Goal: Information Seeking & Learning: Check status

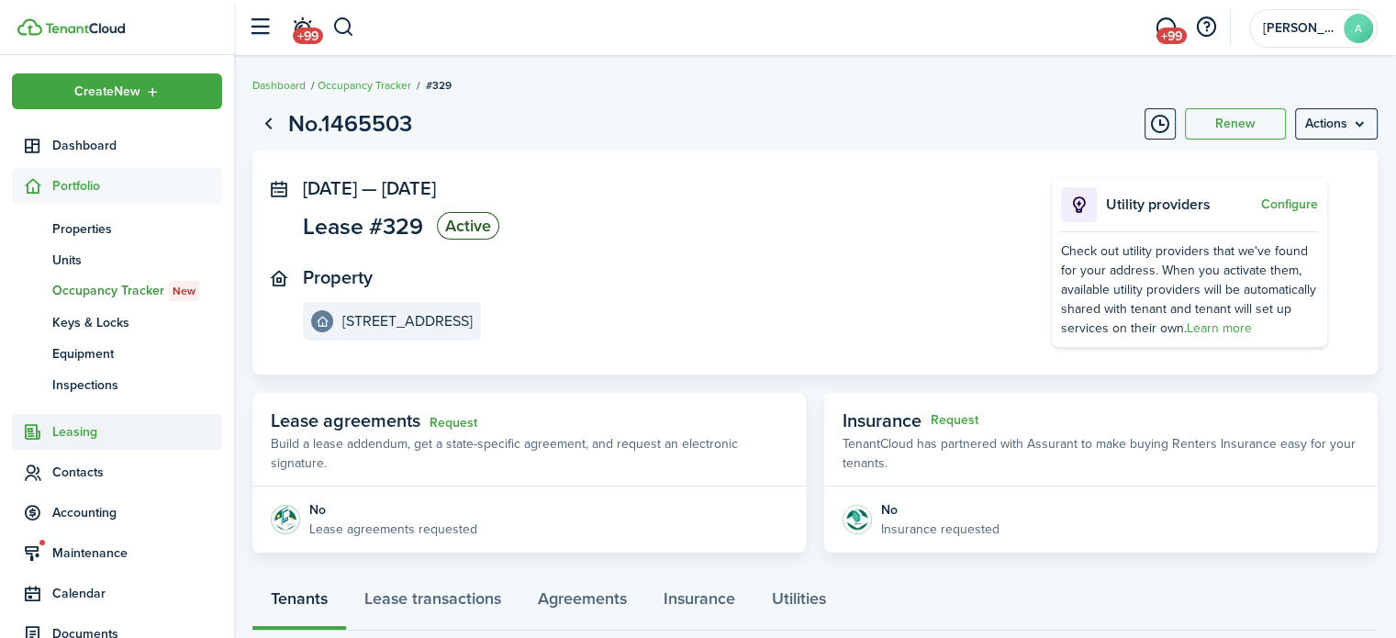
scroll to position [117, 0]
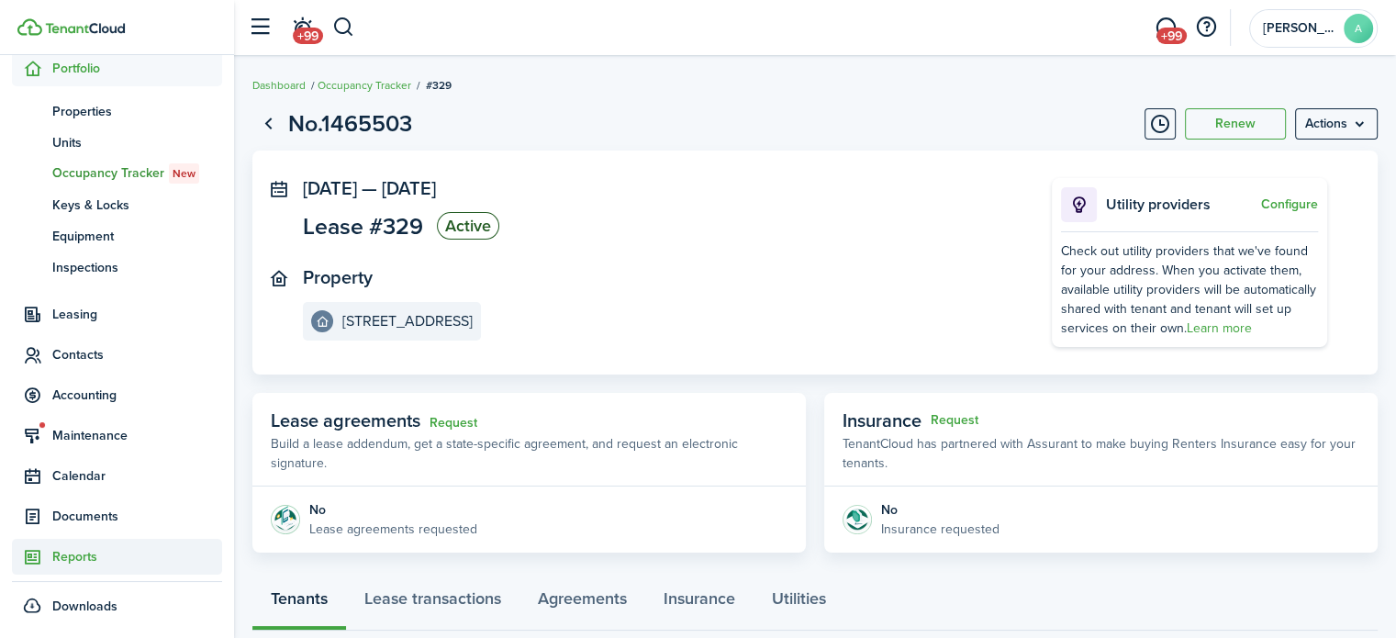
click at [142, 550] on span "Reports" at bounding box center [137, 556] width 170 height 19
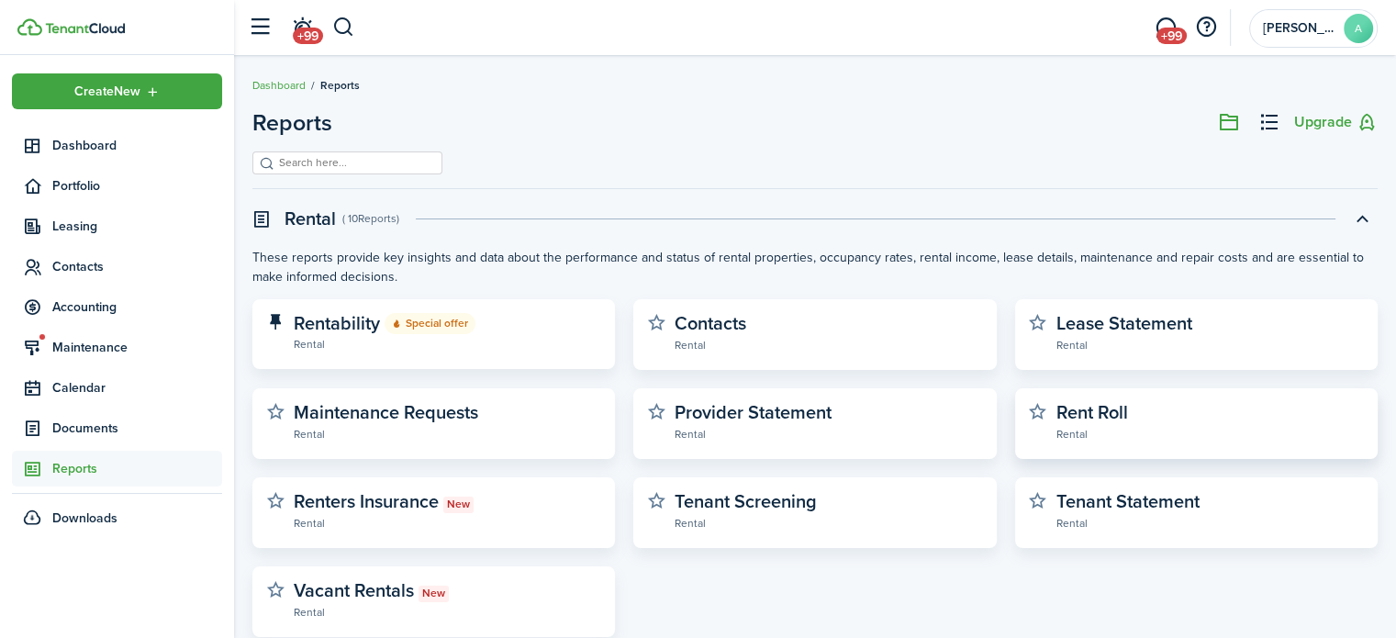
click at [1089, 405] on widget-stats-description "Rent Roll" at bounding box center [1092, 412] width 72 height 28
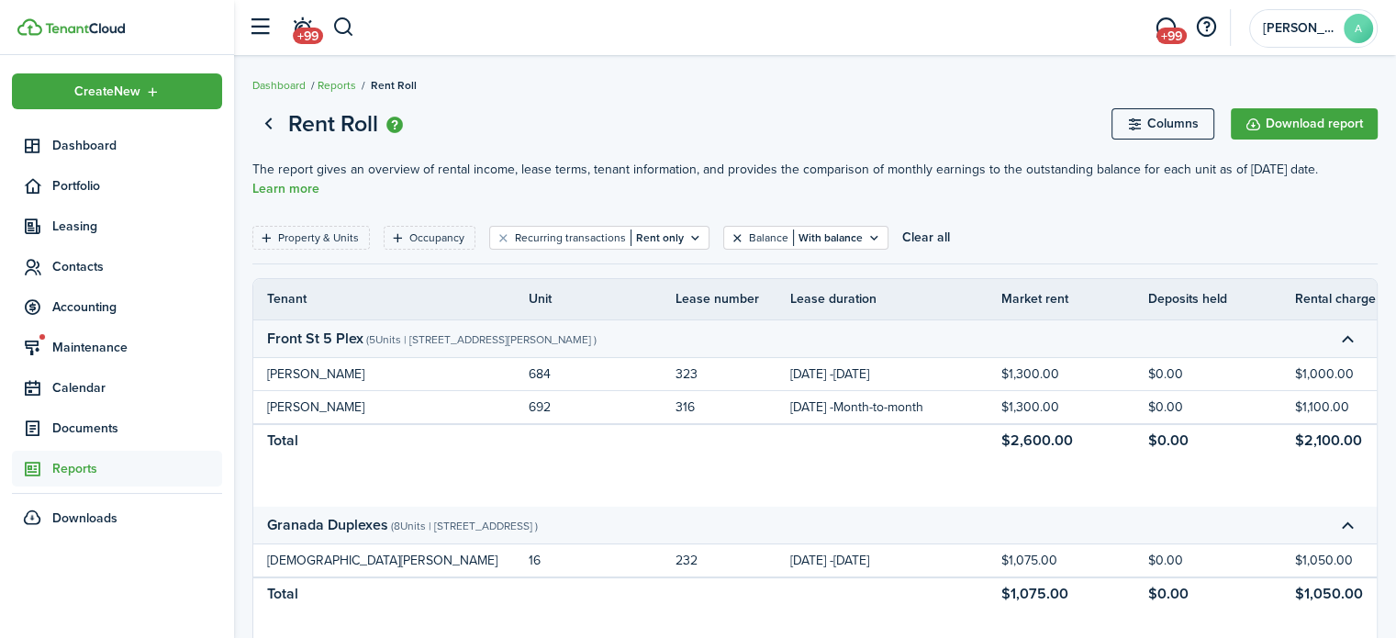
click at [731, 230] on button "Clear filter" at bounding box center [738, 237] width 16 height 15
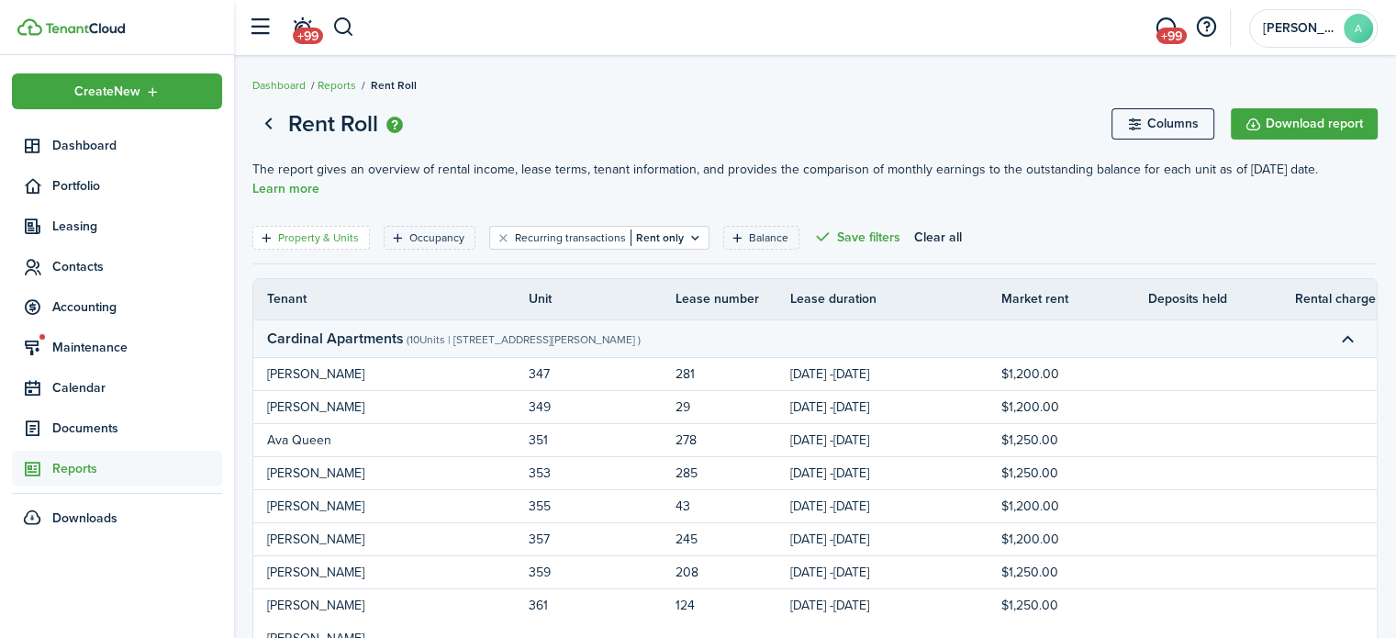
click at [299, 229] on filter-tag-label "Property & Units" at bounding box center [318, 237] width 81 height 17
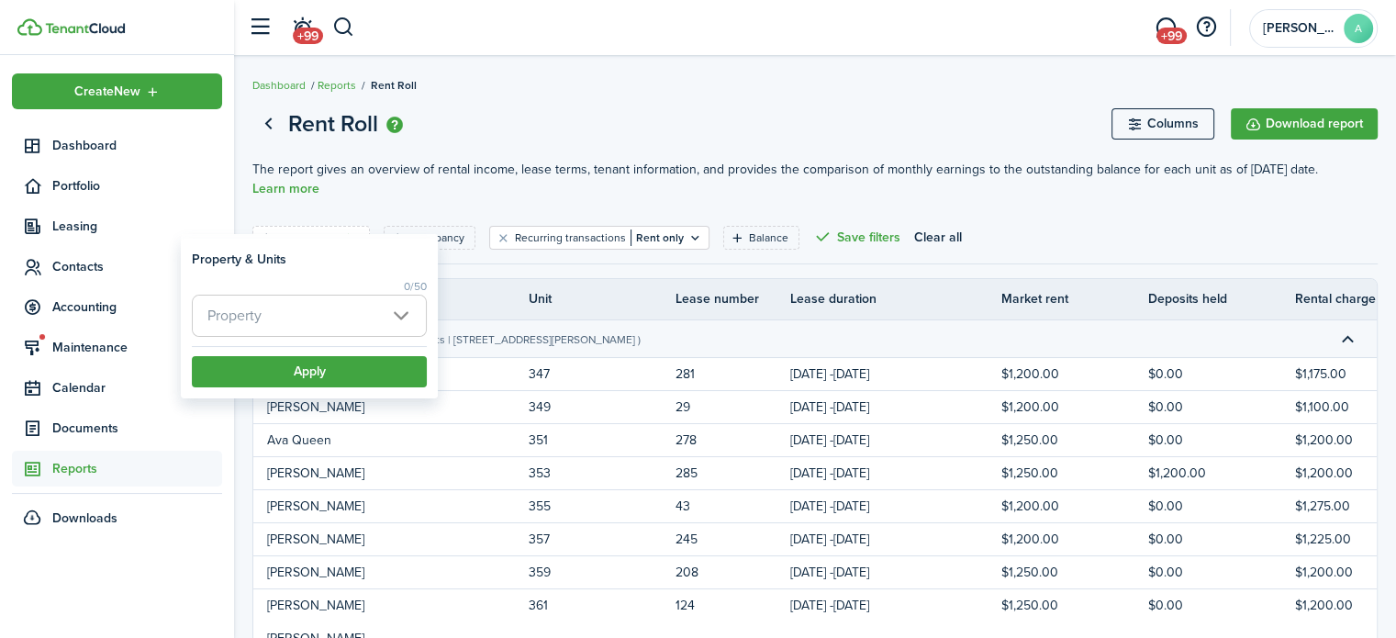
click at [345, 322] on span "Property" at bounding box center [309, 316] width 233 height 40
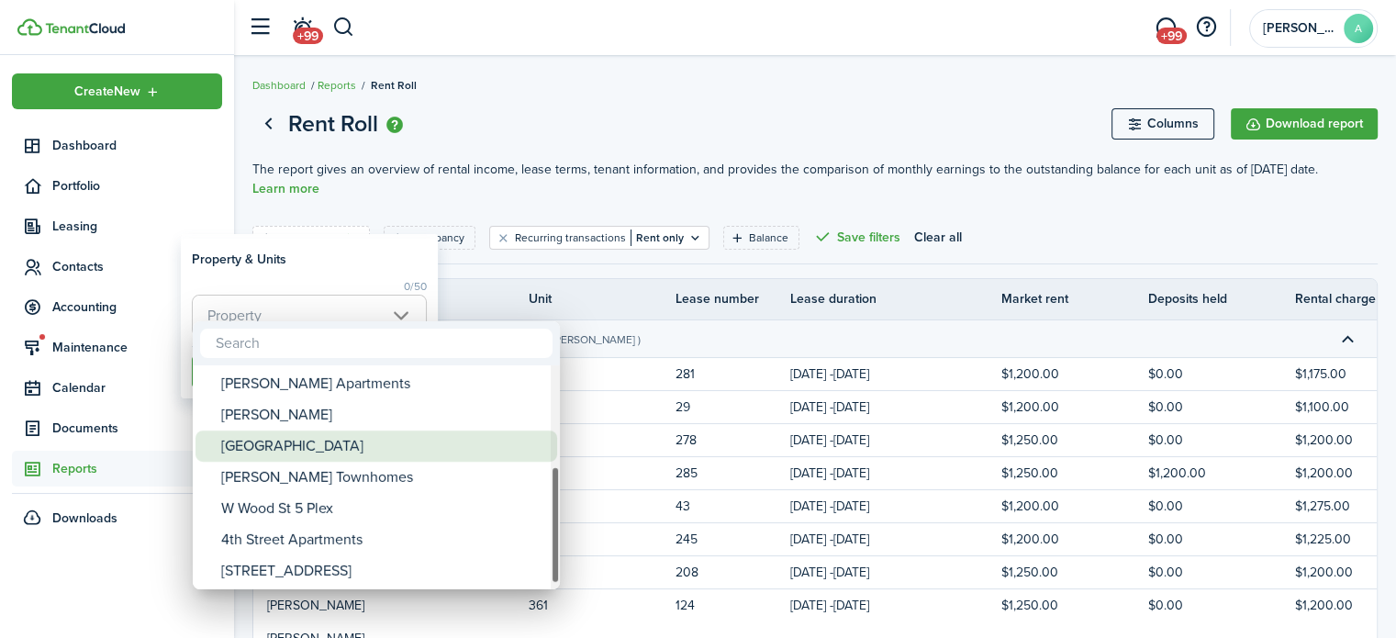
click at [349, 440] on div "[GEOGRAPHIC_DATA]" at bounding box center [383, 445] width 325 height 31
type input "[GEOGRAPHIC_DATA]"
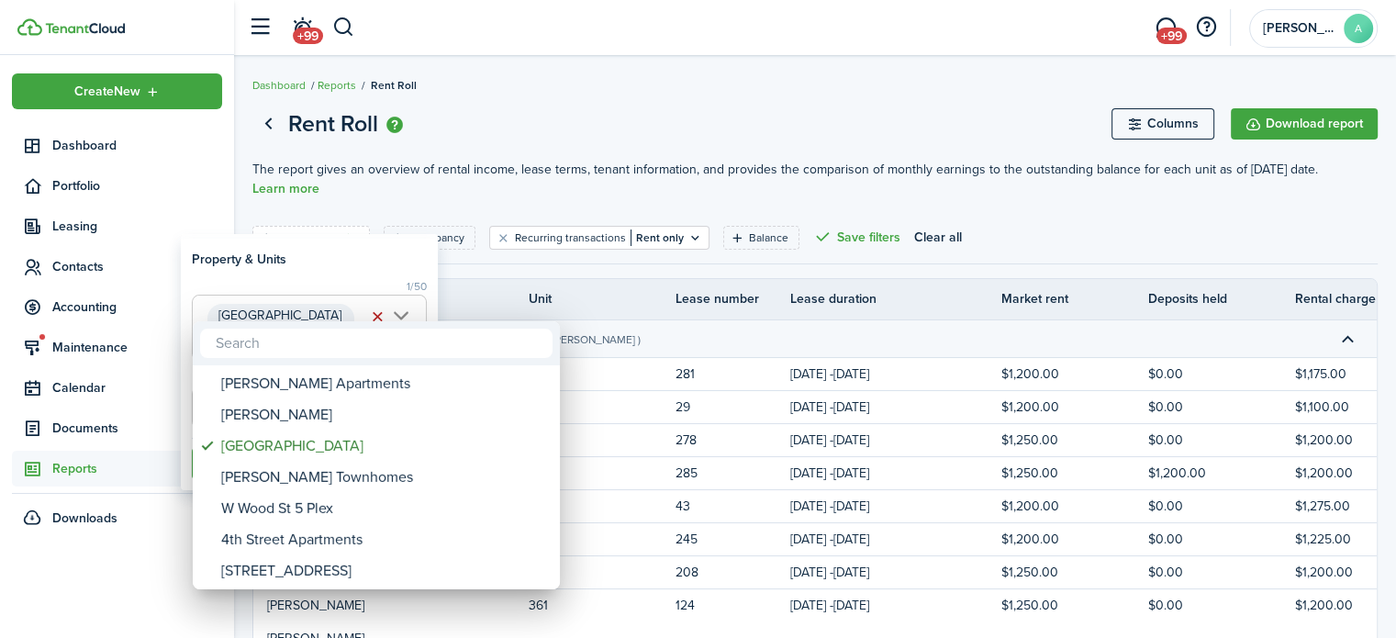
click at [507, 262] on div at bounding box center [698, 319] width 1690 height 932
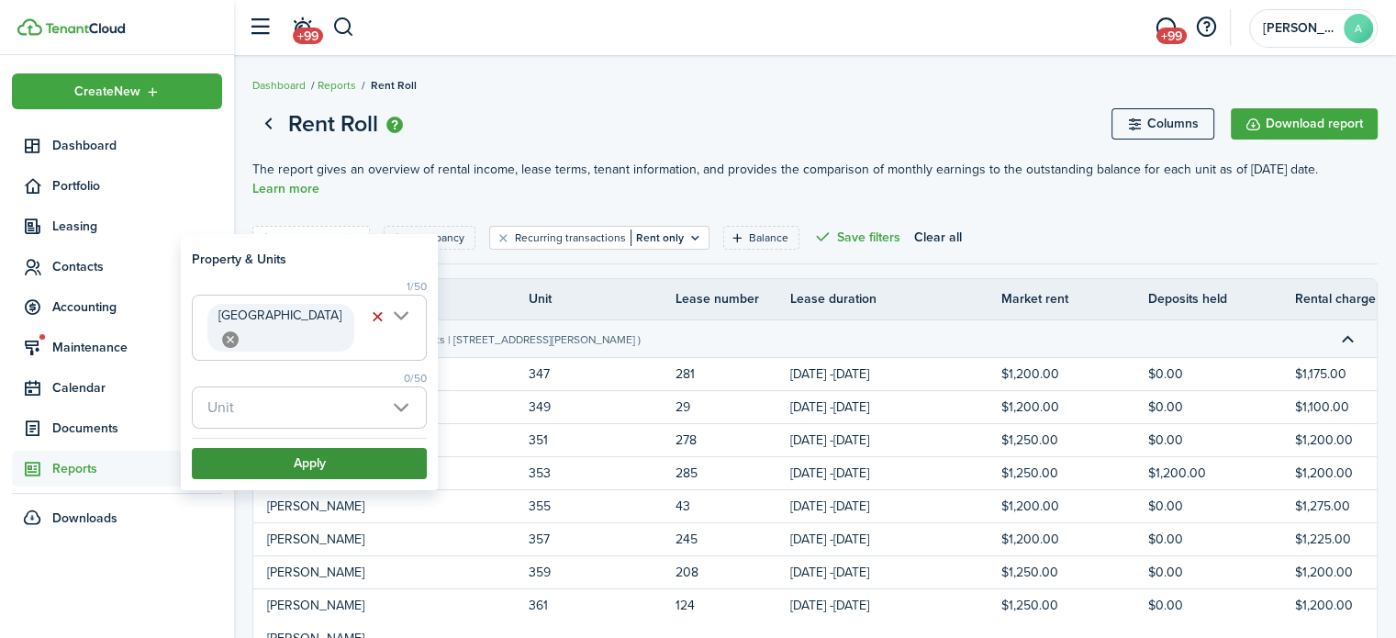
click at [294, 458] on button "Apply" at bounding box center [309, 463] width 235 height 31
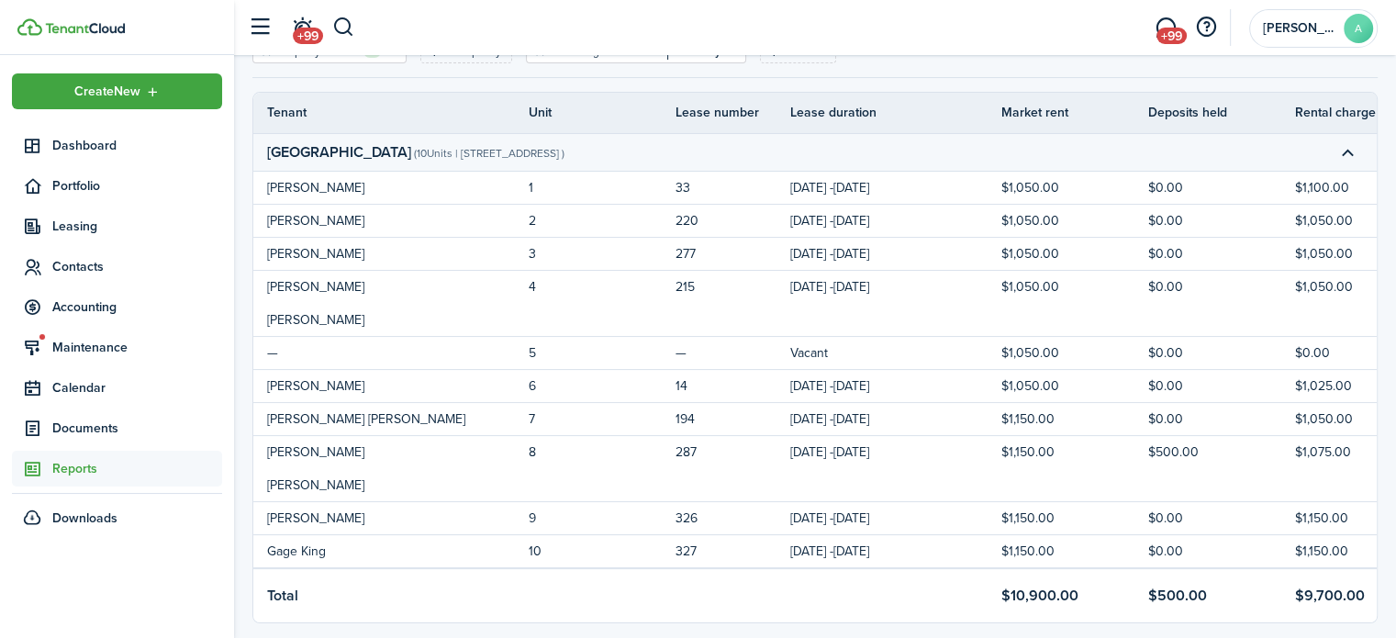
scroll to position [187, 0]
